Goal: Transaction & Acquisition: Book appointment/travel/reservation

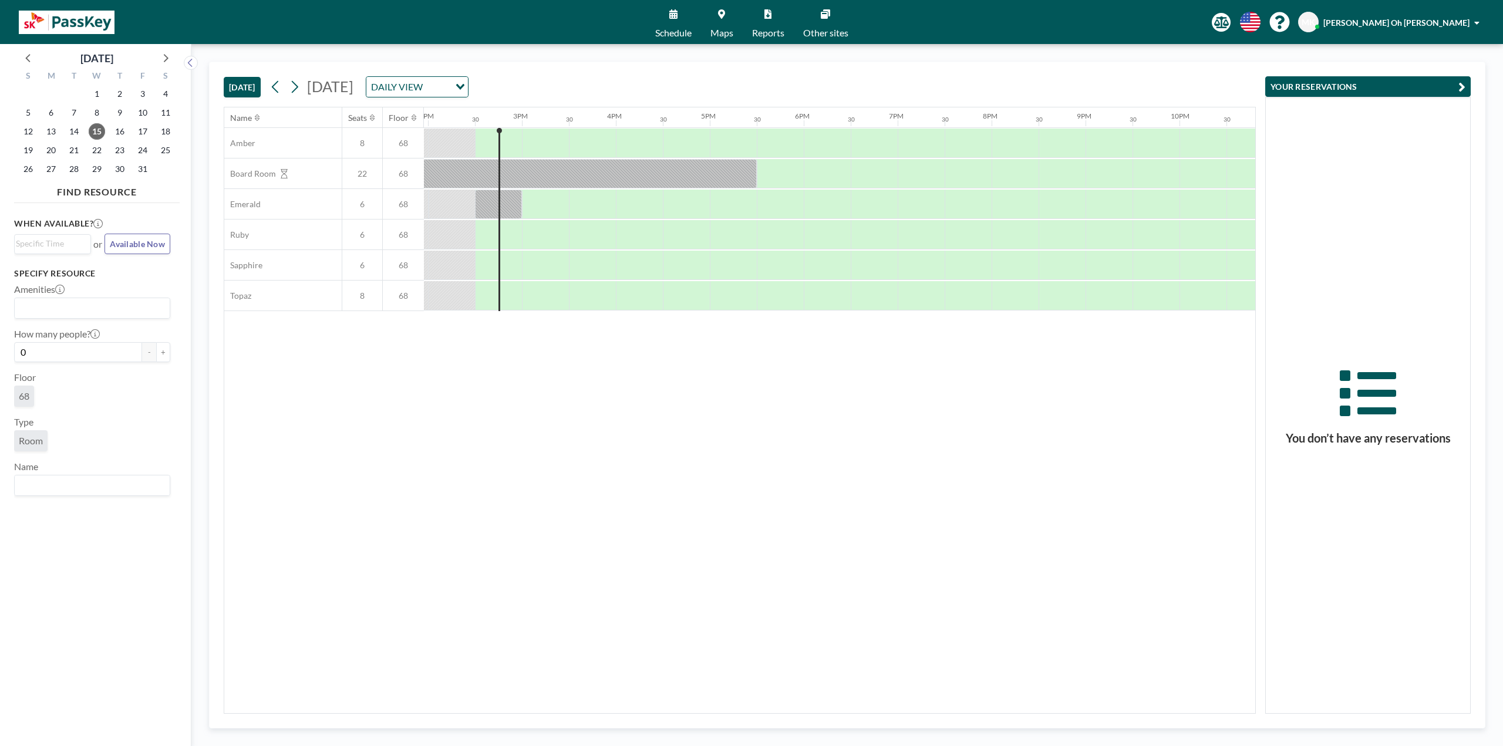
scroll to position [0, 1315]
click at [530, 146] on div at bounding box center [541, 143] width 47 height 29
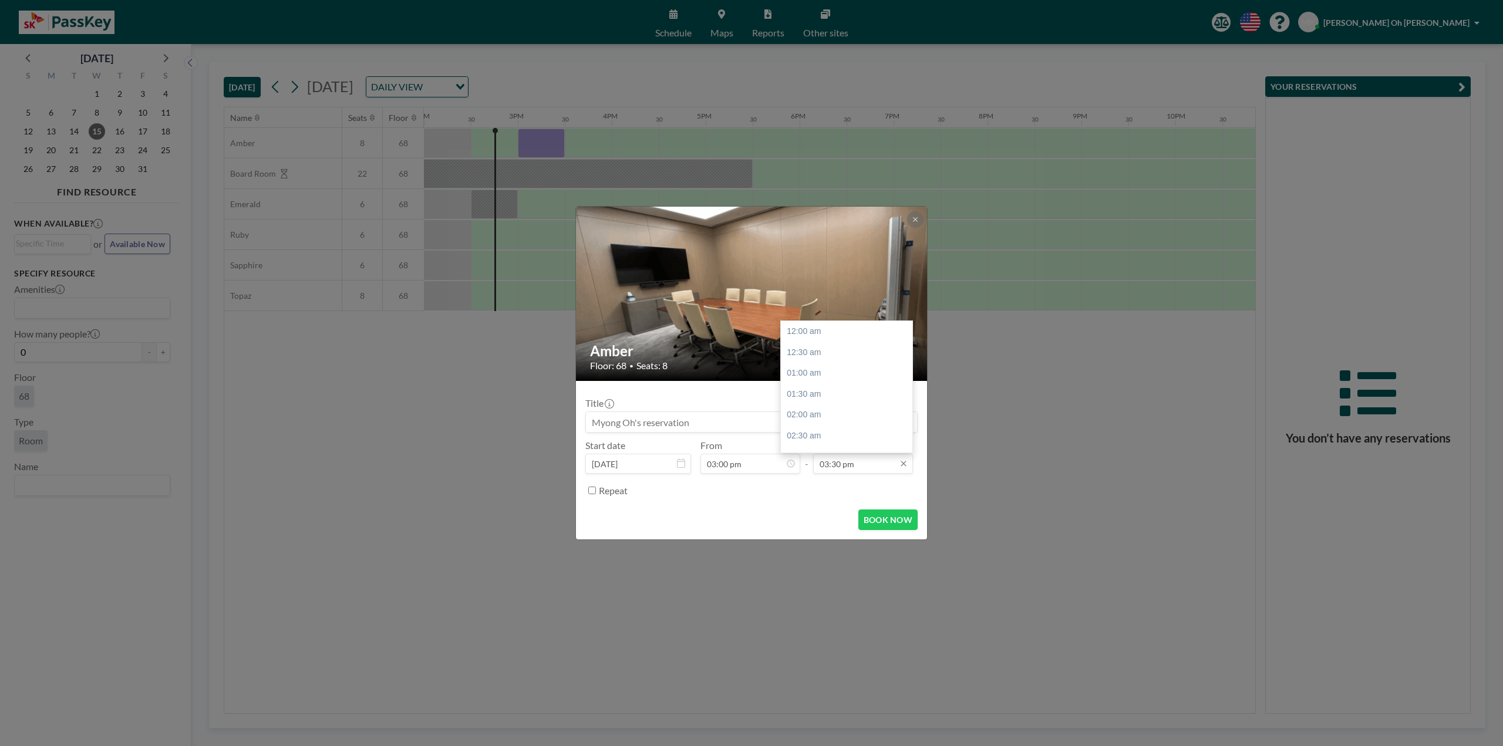
scroll to position [648, 0]
click at [874, 469] on input "03:30 pm" at bounding box center [863, 464] width 100 height 20
click at [836, 359] on div "04:00 pm" at bounding box center [849, 352] width 137 height 21
type input "04:00 pm"
click at [901, 525] on button "BOOK NOW" at bounding box center [887, 520] width 59 height 21
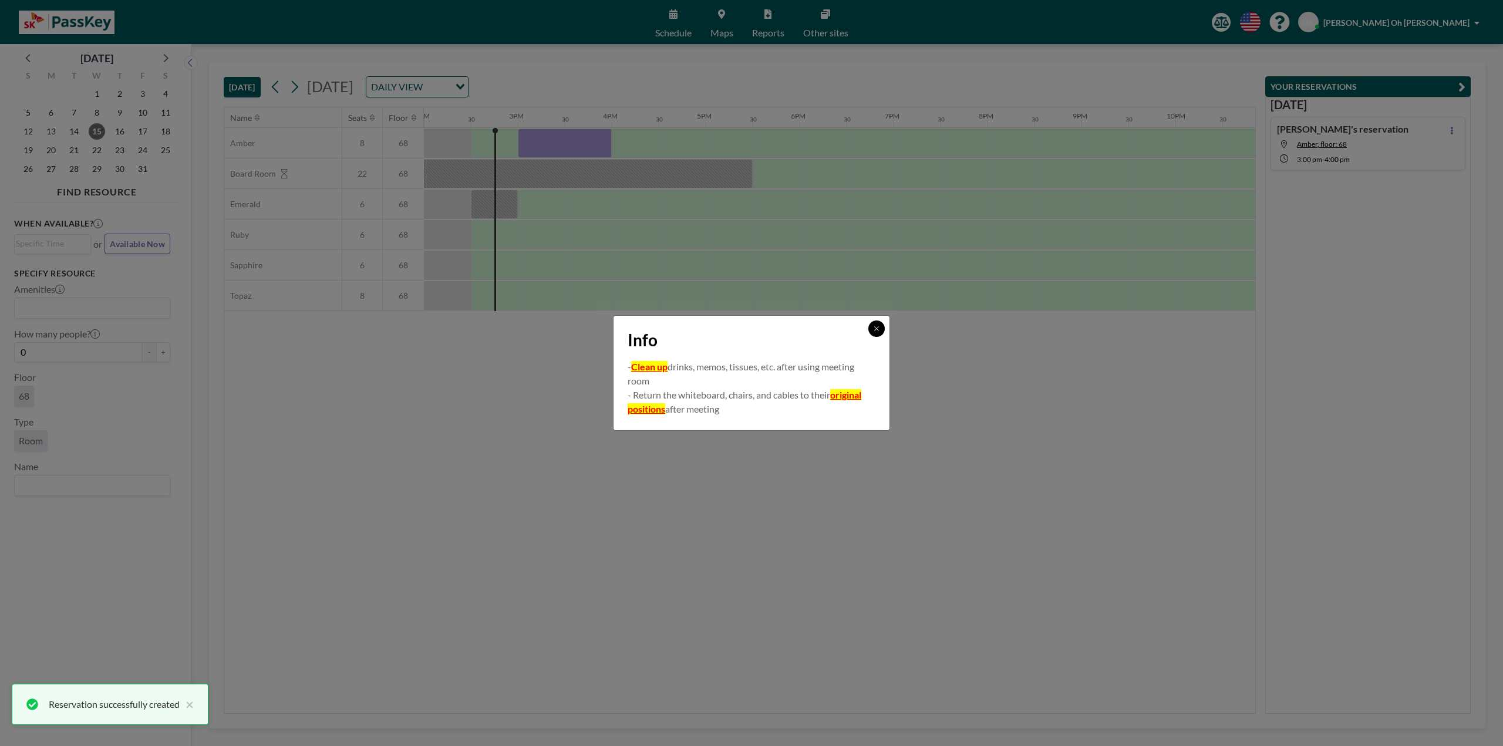
click at [879, 331] on icon at bounding box center [876, 328] width 7 height 7
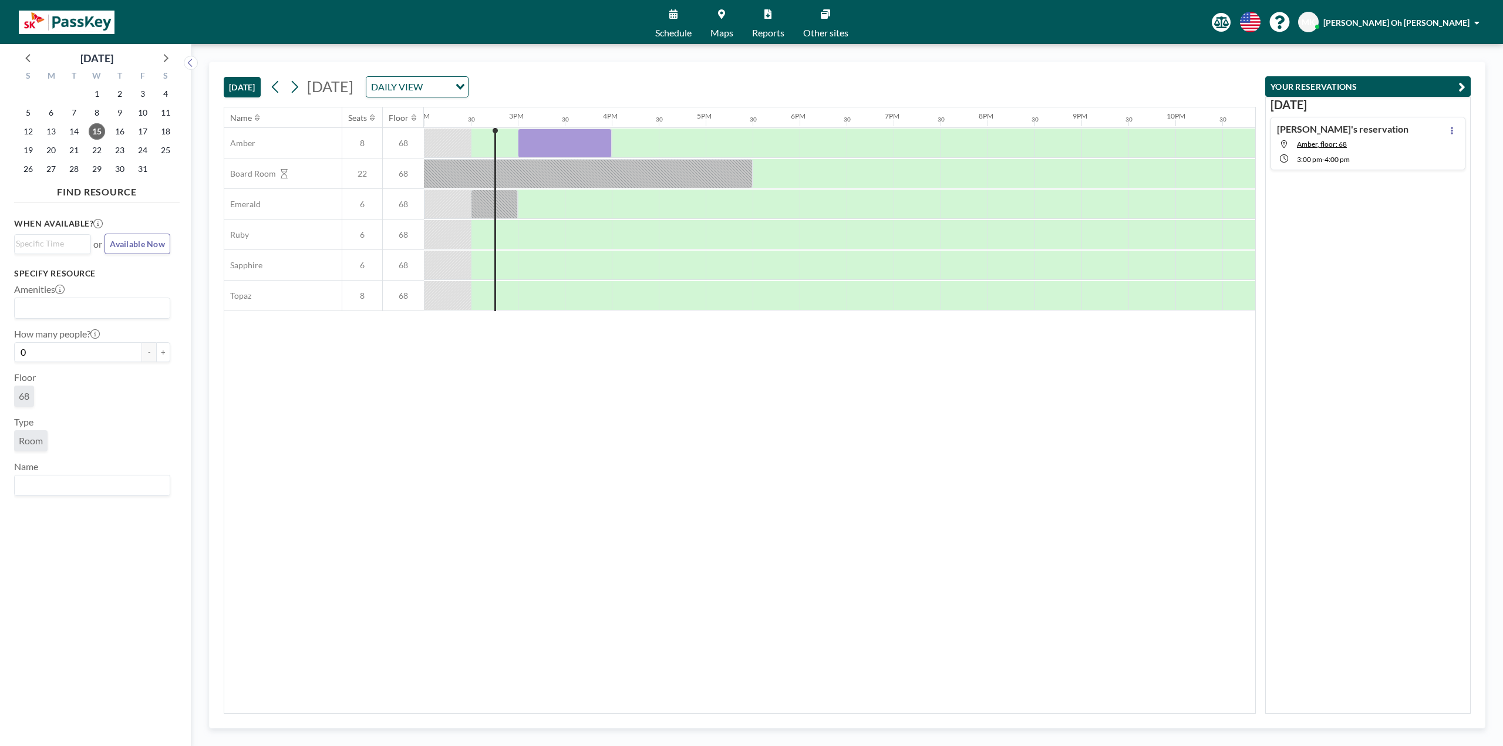
click at [1421, 29] on div "[PERSON_NAME] Oh [PERSON_NAME]" at bounding box center [1391, 22] width 186 height 21
click at [1421, 23] on span "[PERSON_NAME] Oh [PERSON_NAME]" at bounding box center [1396, 23] width 146 height 10
